Goal: Transaction & Acquisition: Purchase product/service

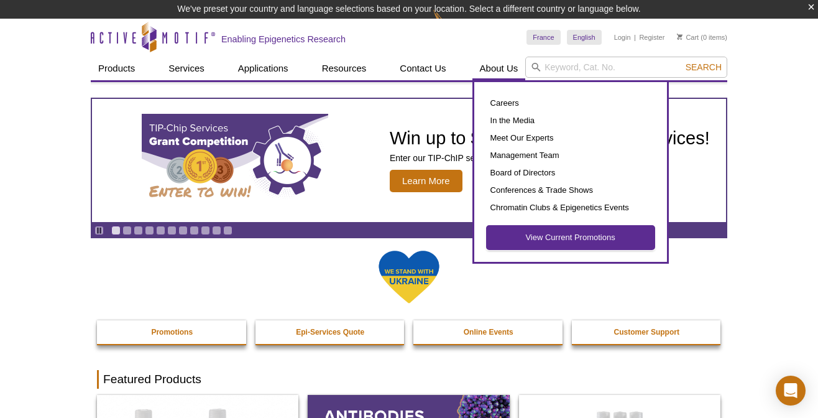
click at [565, 237] on link "View Current Promotions" at bounding box center [571, 238] width 168 height 24
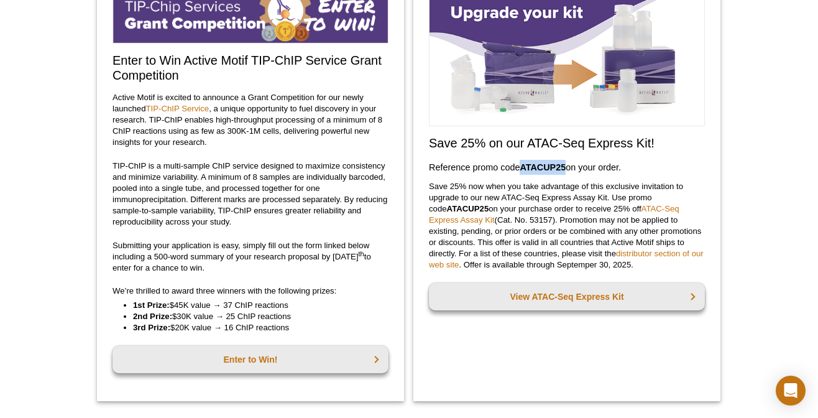
scroll to position [144, 0]
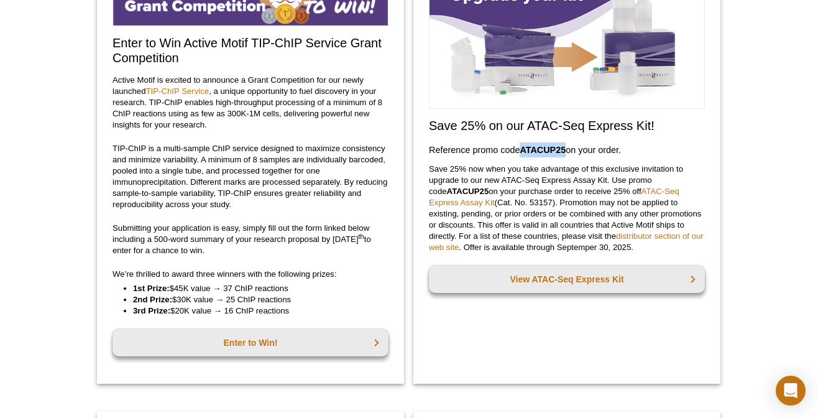
drag, startPoint x: 523, startPoint y: 165, endPoint x: 565, endPoint y: 163, distance: 42.4
click at [565, 163] on div "Save 25% on our ATAC-Seq Express Kit! Reference promo code  ATACUP25  on your o…" at bounding box center [567, 169] width 307 height 429
copy strong "ATACUP25"
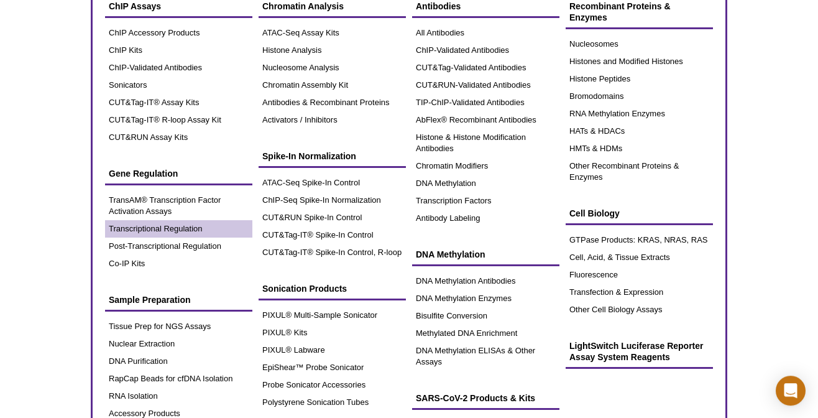
scroll to position [99, 0]
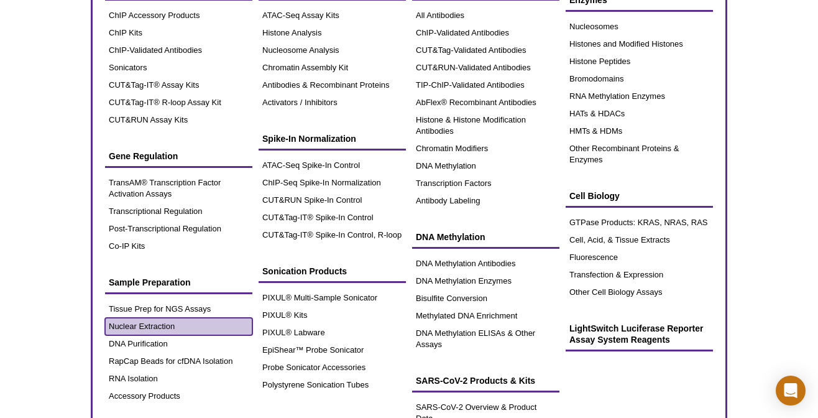
click at [150, 322] on link "Nuclear Extraction" at bounding box center [178, 326] width 147 height 17
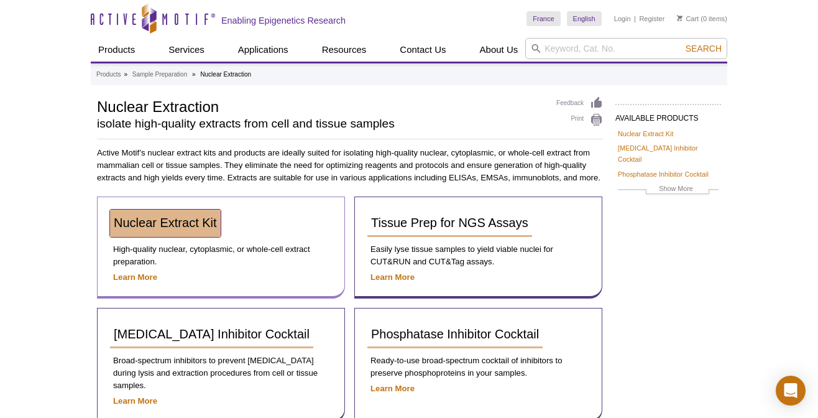
click at [185, 221] on span "Nuclear Extract Kit" at bounding box center [165, 223] width 103 height 14
